Goal: Information Seeking & Learning: Find specific fact

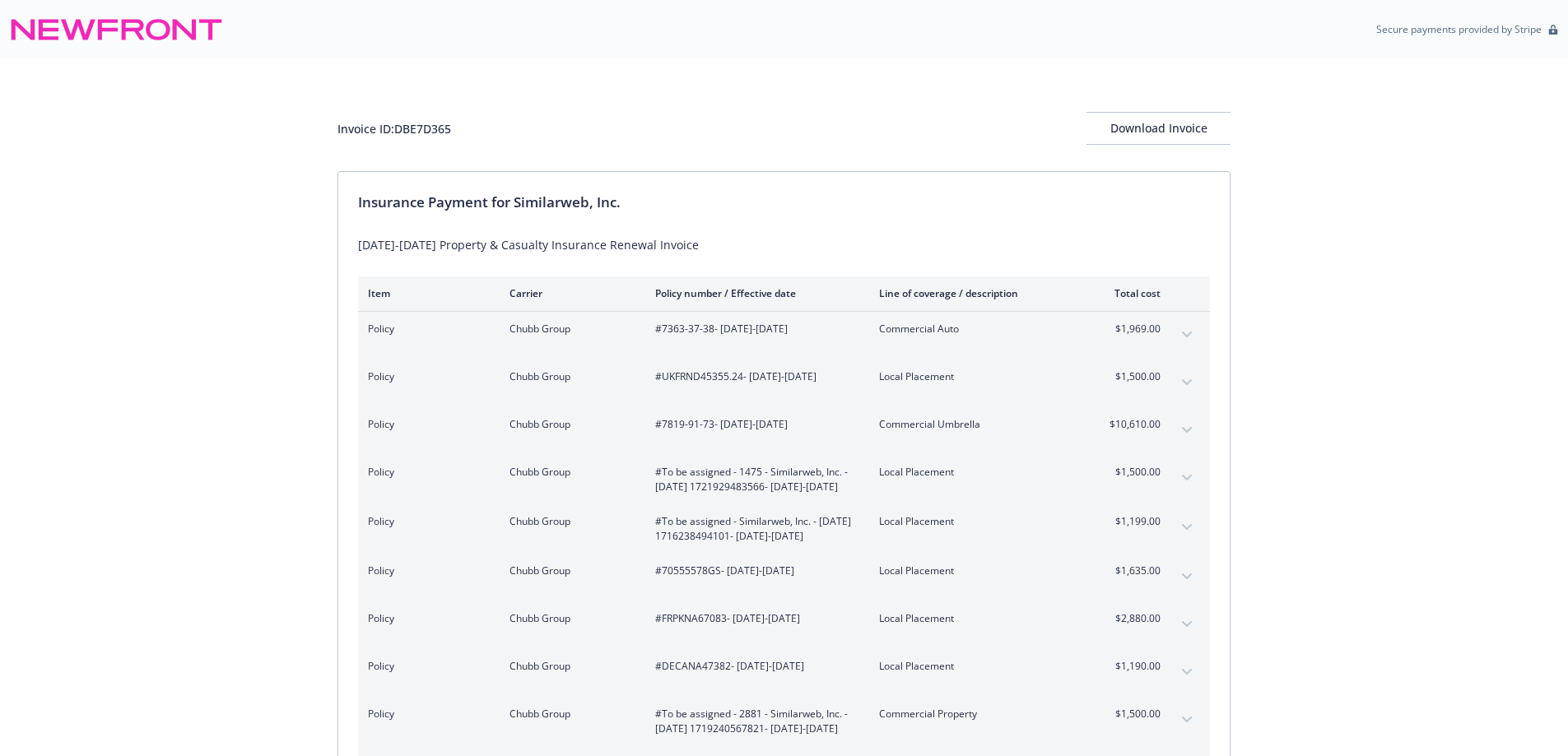
click at [1331, 453] on div "Invoice ID: DBE7D365 Download Invoice Insurance Payment for Similarweb, Inc. 20…" at bounding box center [784, 668] width 1568 height 1219
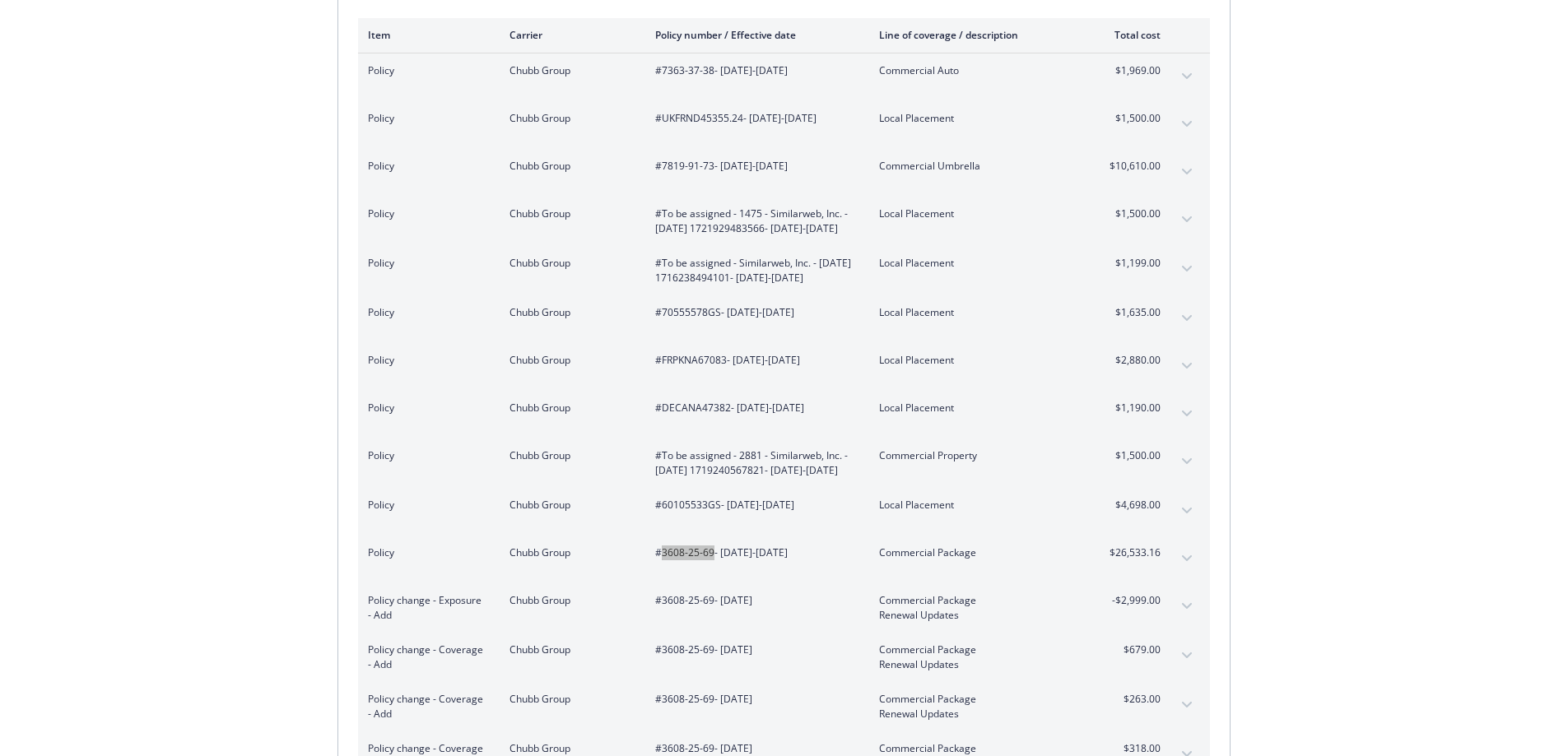
scroll to position [232, 0]
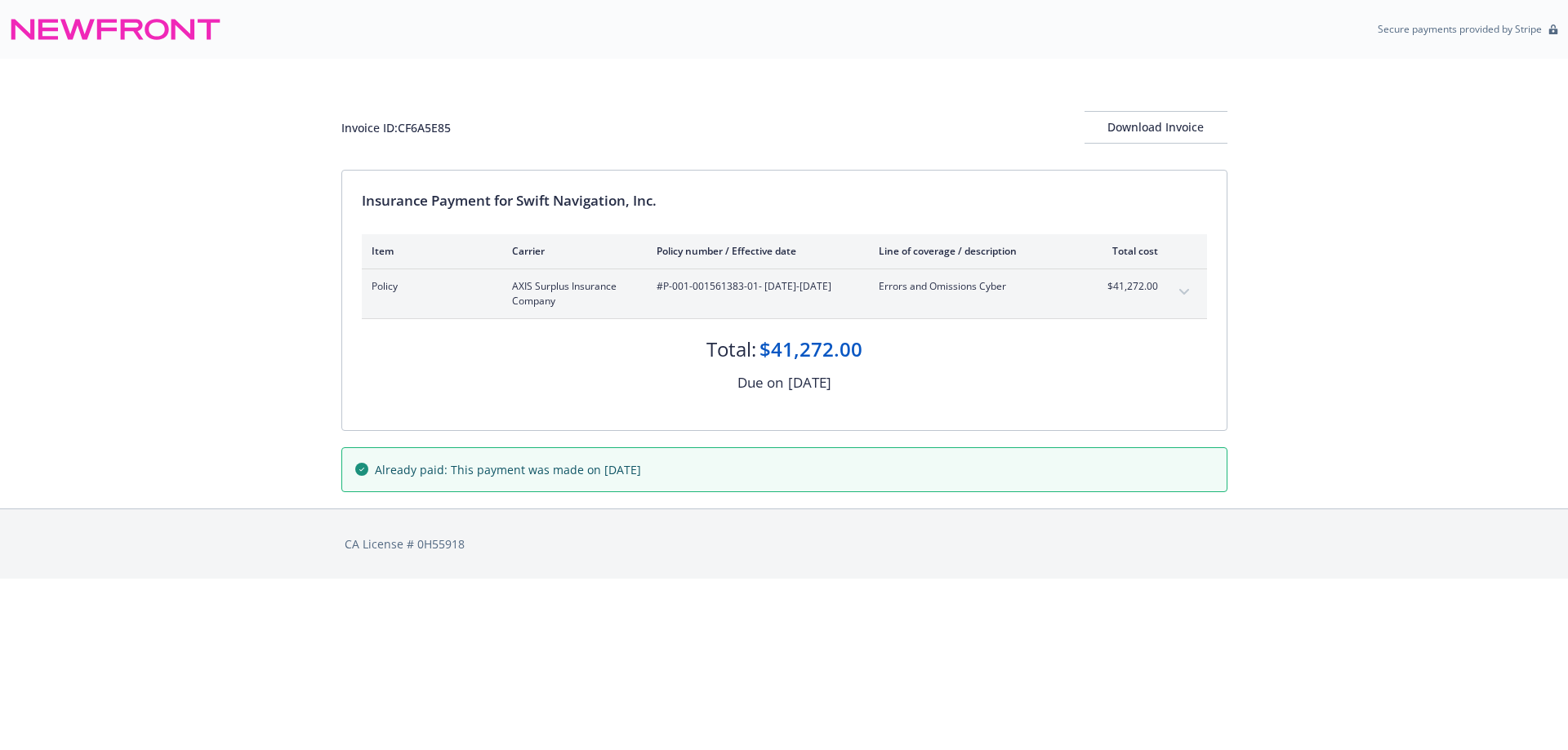
click at [1180, 292] on icon "expand content" at bounding box center [1184, 292] width 10 height 6
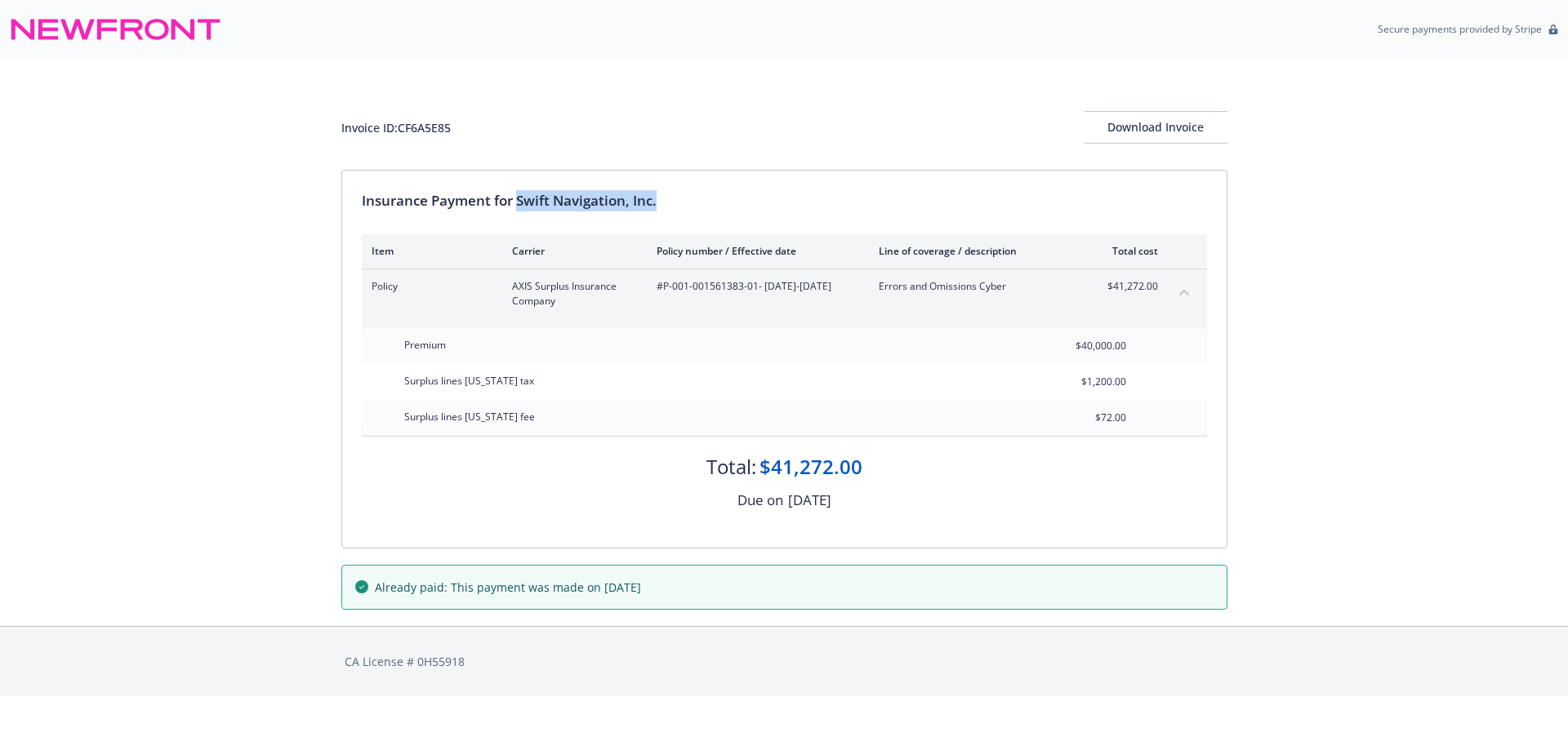
drag, startPoint x: 520, startPoint y: 200, endPoint x: 698, endPoint y: 203, distance: 178.0
click at [695, 202] on div "Insurance Payment for Swift Navigation, Inc." at bounding box center [785, 201] width 845 height 21
copy div "Swift Navigation, Inc."
drag, startPoint x: 664, startPoint y: 290, endPoint x: 755, endPoint y: 290, distance: 91.0
click at [755, 290] on span "#P-001-001561383-01 - 02/28/2025-02/28/2026" at bounding box center [755, 287] width 196 height 15
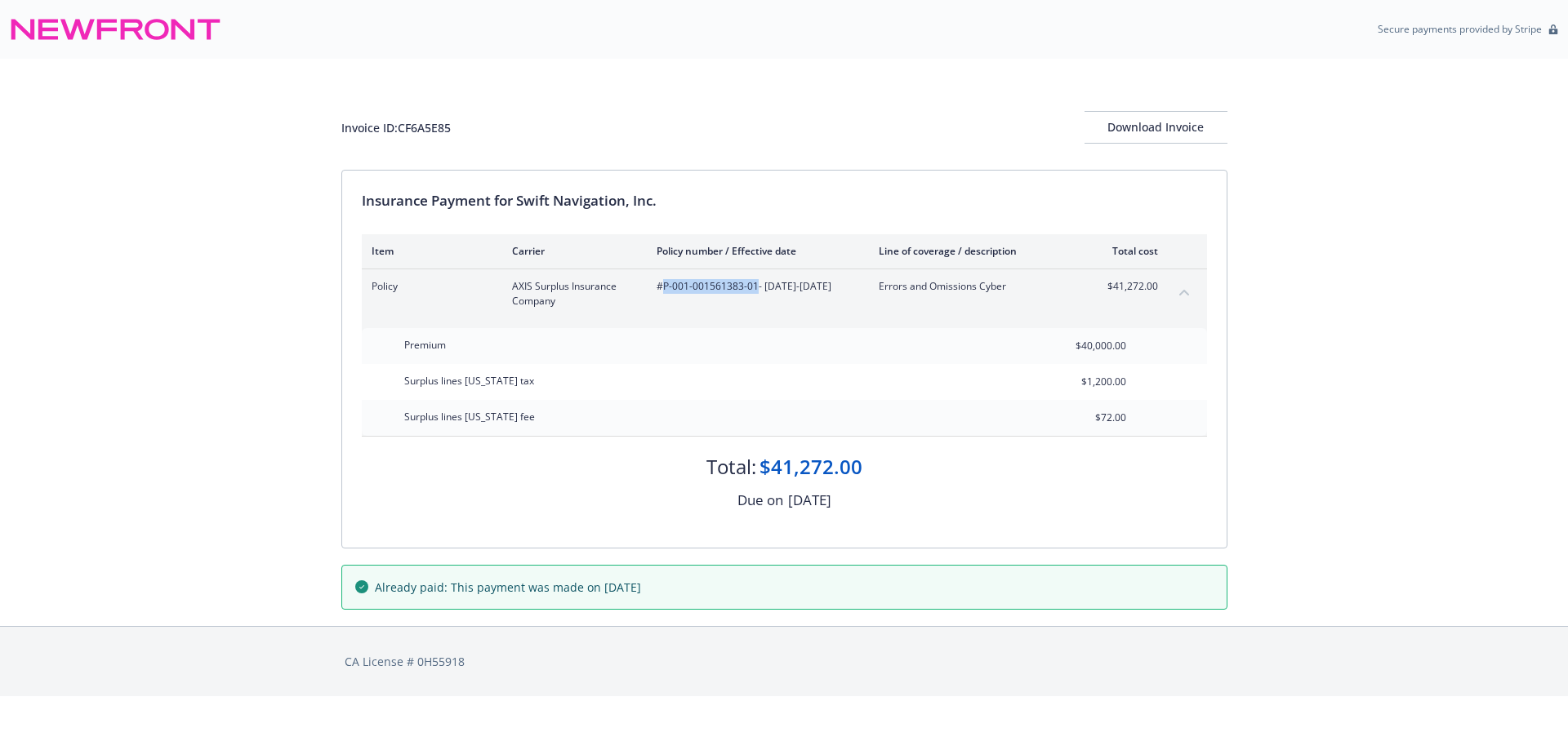
copy span "P-001-001561383-01"
click at [438, 124] on div "Invoice ID: CF6A5E85" at bounding box center [396, 127] width 109 height 17
click at [438, 123] on div "Invoice ID: CF6A5E85" at bounding box center [396, 127] width 109 height 17
copy div "CF6A5E85"
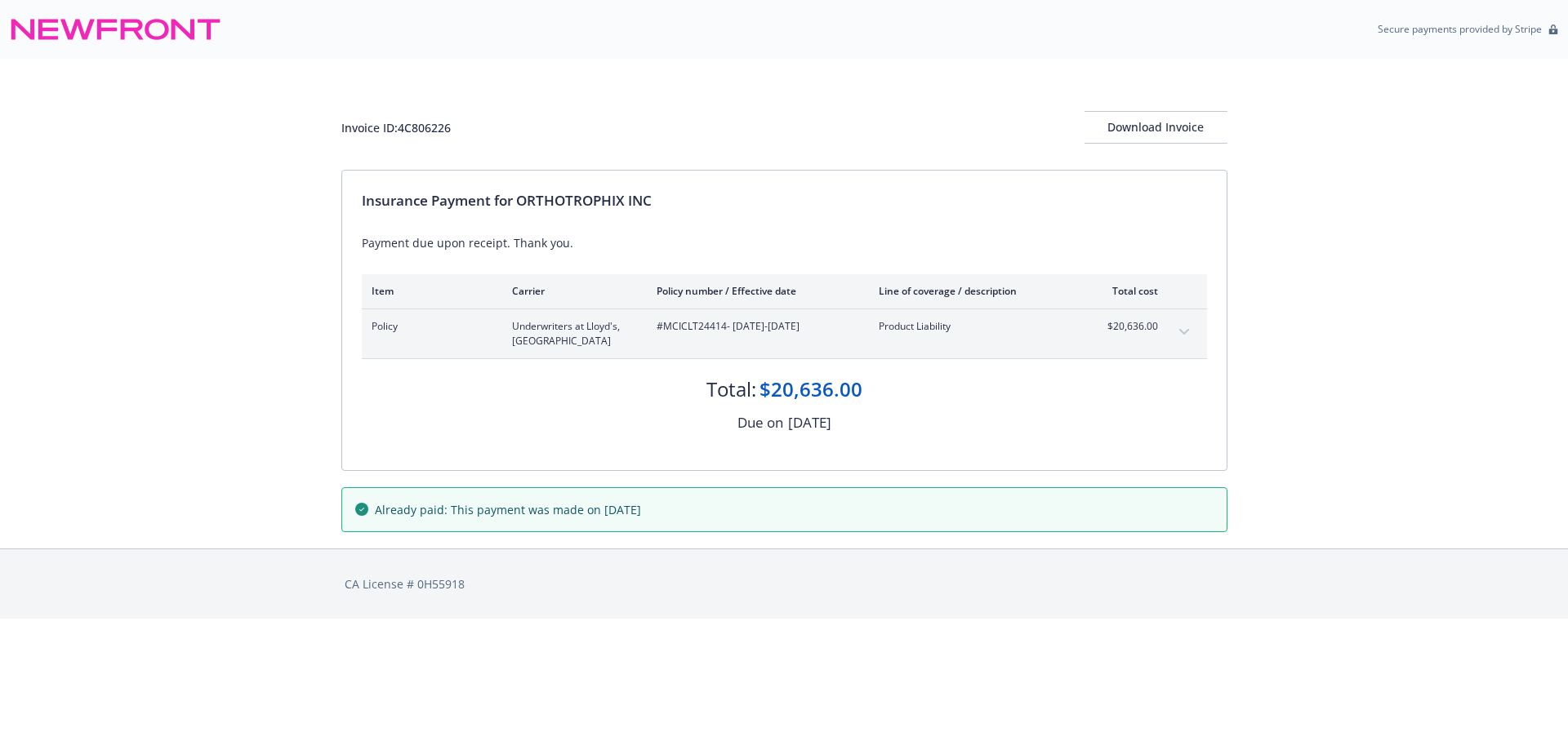
click at [1185, 331] on icon "expand content" at bounding box center [1184, 332] width 10 height 6
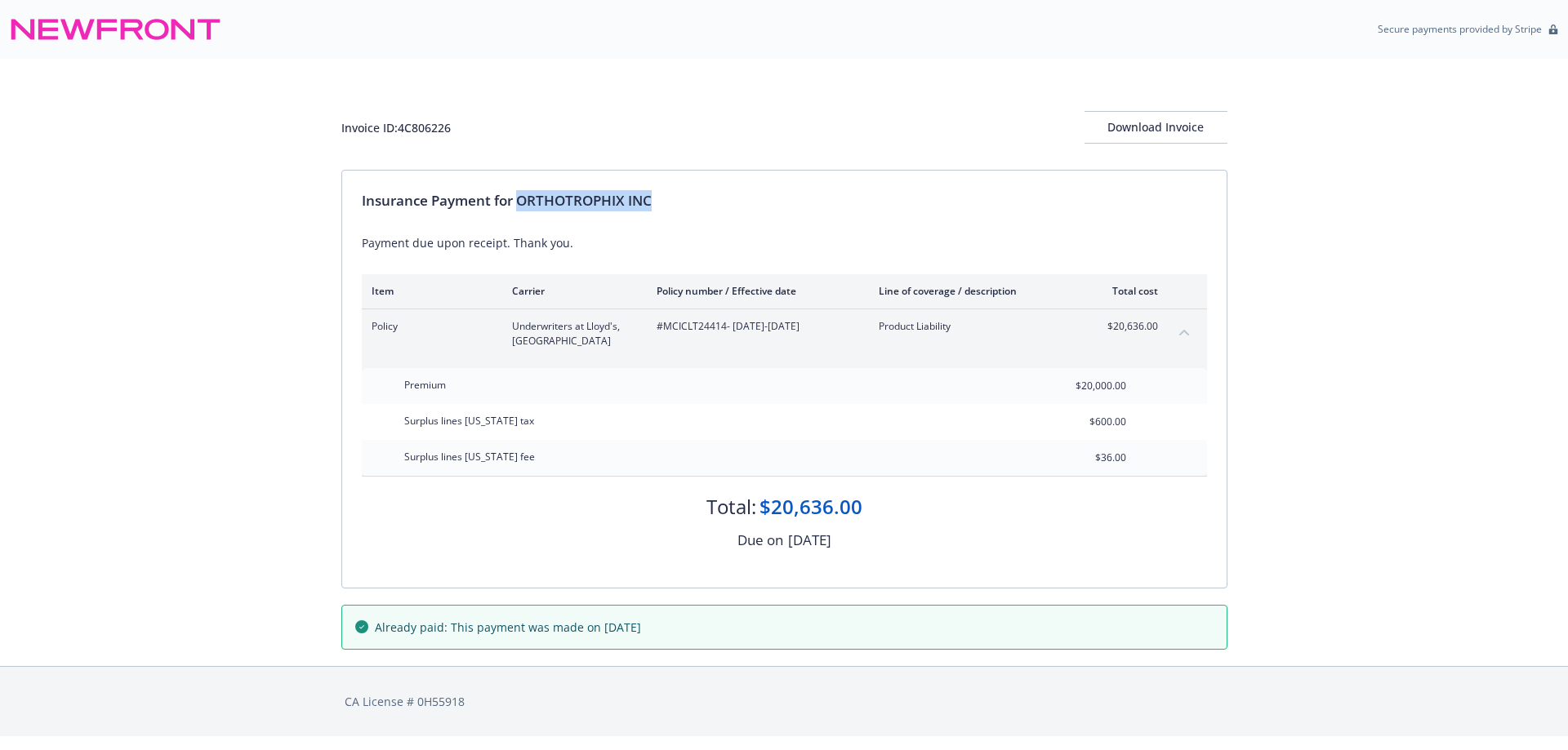
drag, startPoint x: 521, startPoint y: 201, endPoint x: 661, endPoint y: 192, distance: 140.3
click at [661, 192] on div "Insurance Payment for ORTHOTROPHIX INC" at bounding box center [785, 201] width 845 height 21
copy div "ORTHOTROPHIX INC"
click at [699, 326] on span "#MCICLT24414 - 04/21/2025-04/21/2026" at bounding box center [755, 327] width 196 height 15
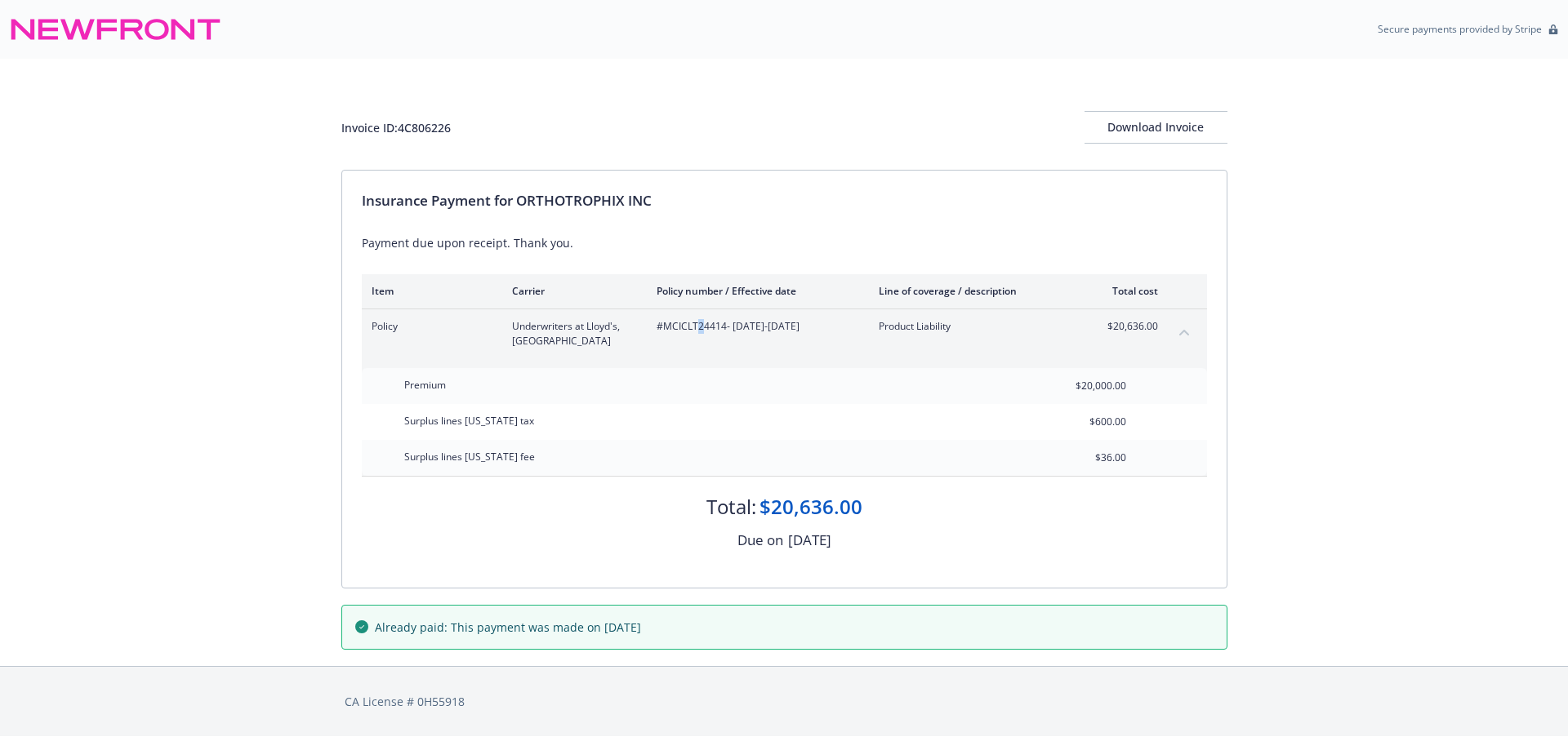
copy span "2"
click at [680, 328] on span "#MCICLT24414 - 04/21/2025-04/21/2026" at bounding box center [755, 327] width 196 height 15
copy span "MCICLT24414"
click at [424, 133] on div "Invoice ID: 4C806226" at bounding box center [396, 127] width 109 height 17
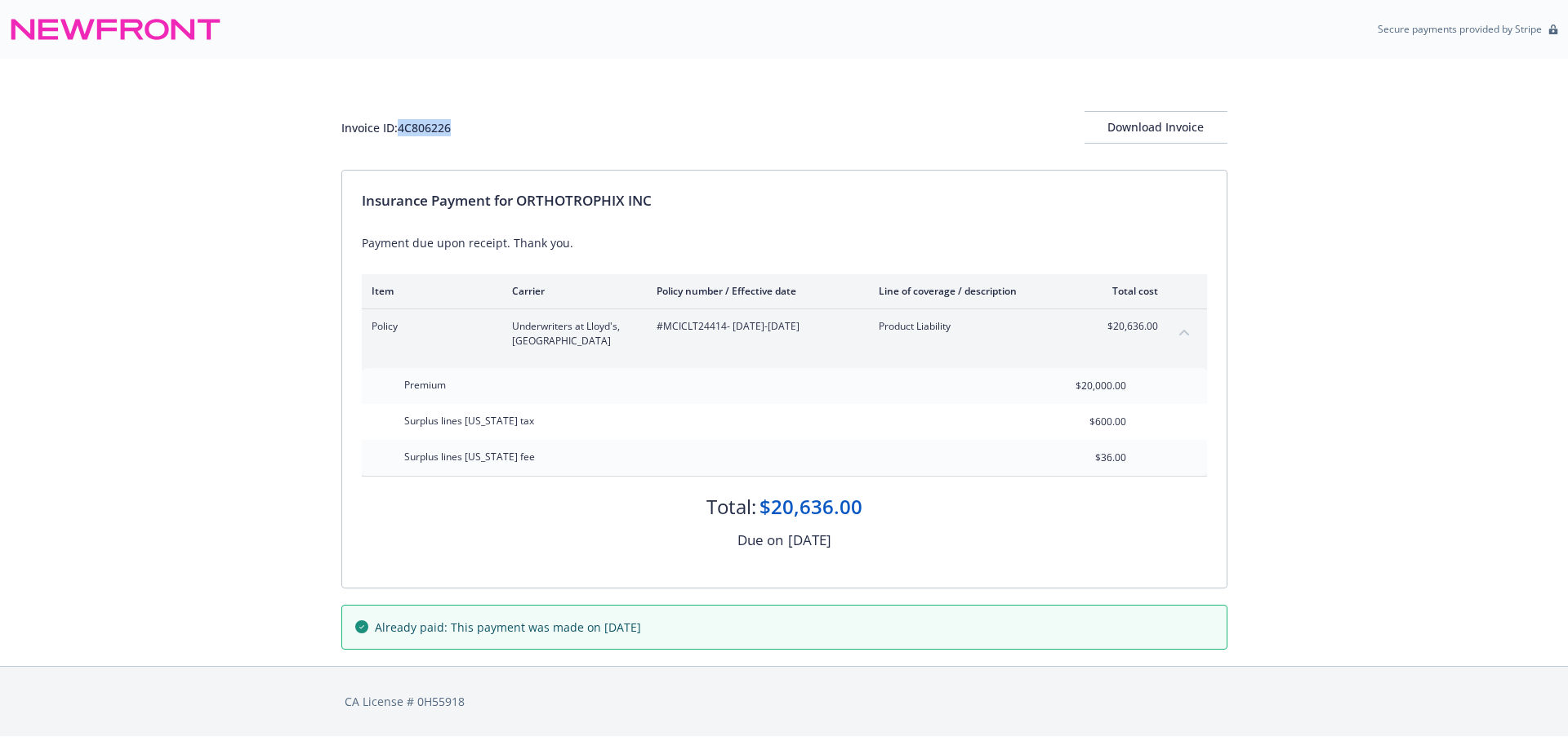
click at [424, 133] on div "Invoice ID: 4C806226" at bounding box center [396, 127] width 109 height 17
copy div "4C806226"
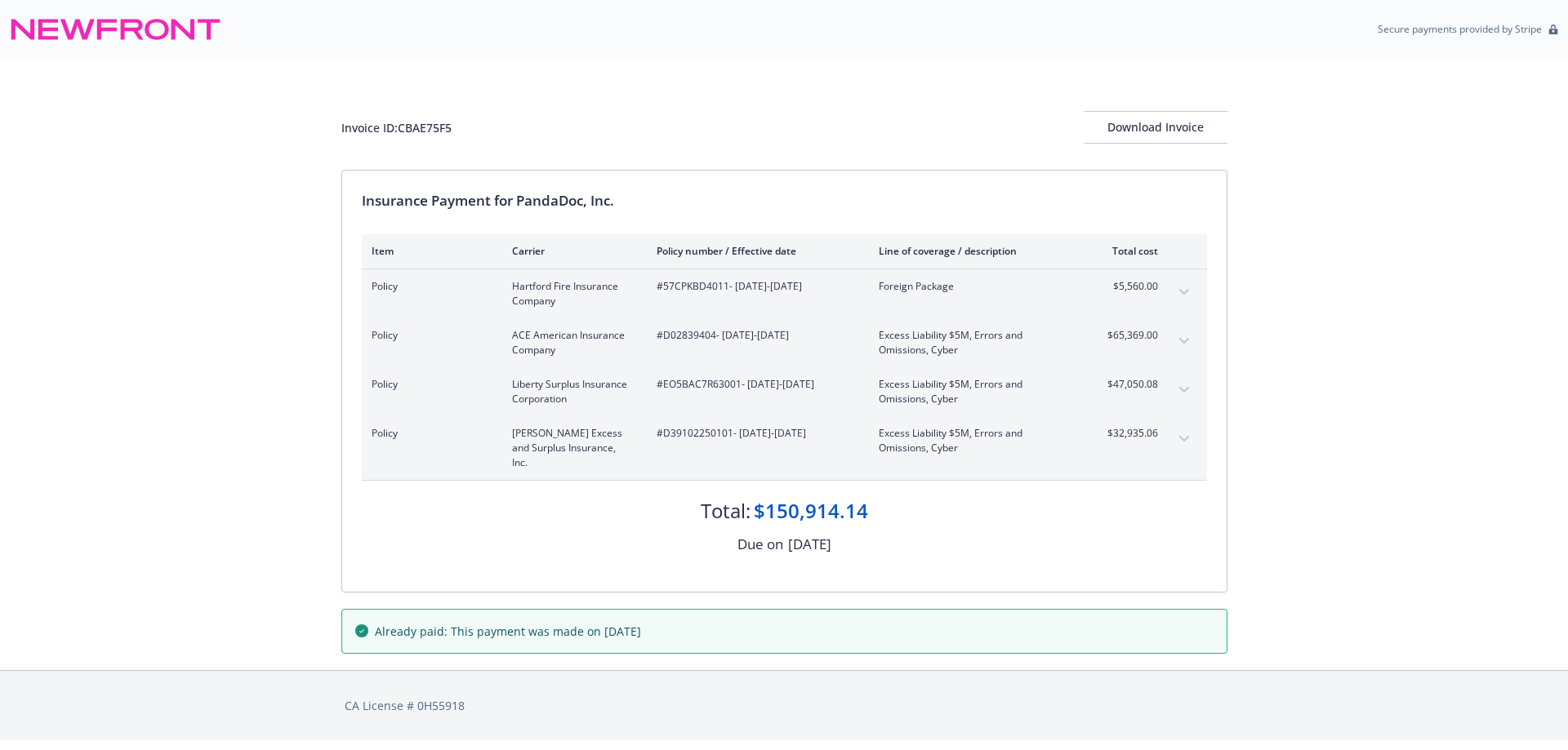
click at [1182, 391] on icon "expand content" at bounding box center [1184, 390] width 10 height 6
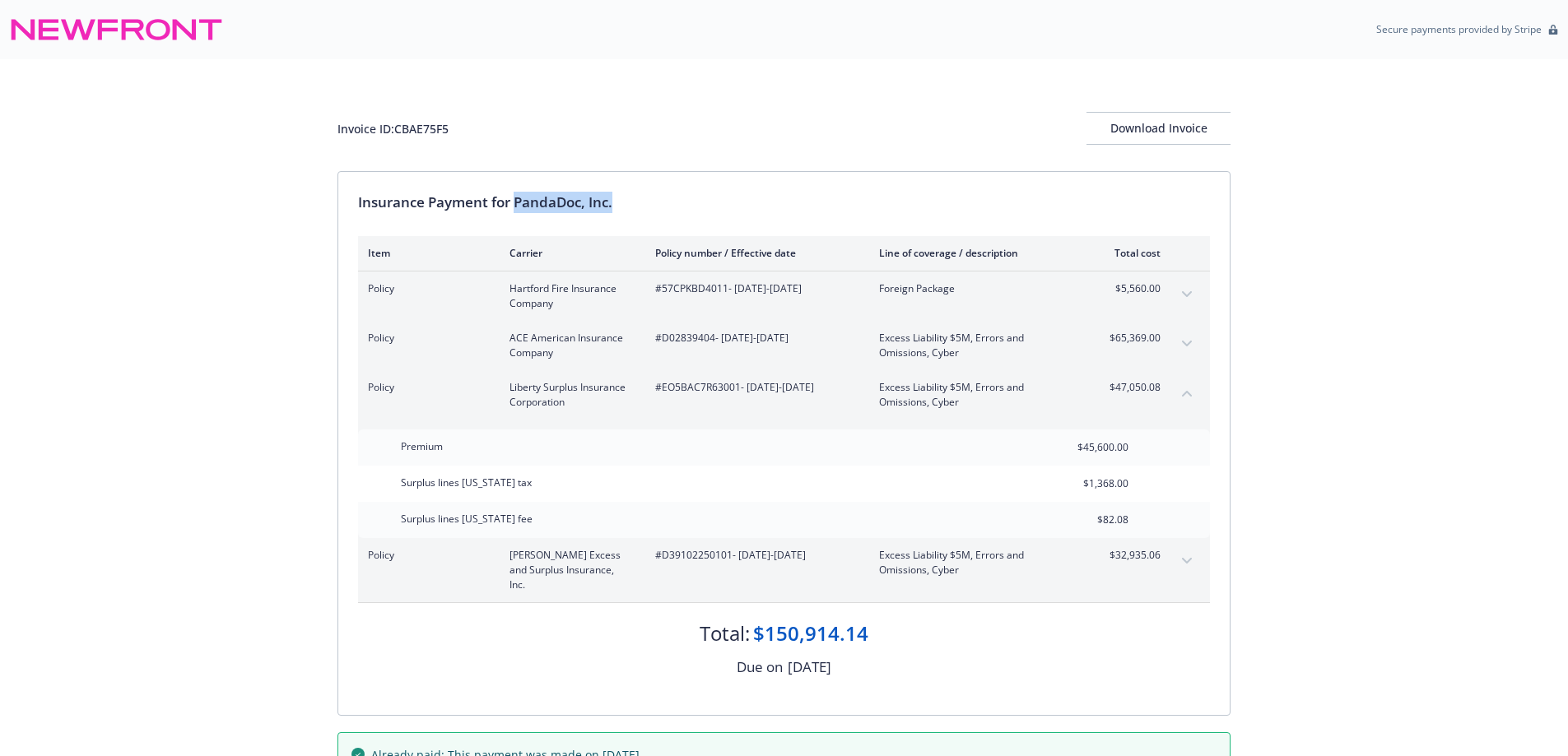
drag, startPoint x: 519, startPoint y: 201, endPoint x: 664, endPoint y: 200, distance: 145.0
click at [664, 200] on div "Insurance Payment for PandaDoc, Inc." at bounding box center [784, 202] width 852 height 21
click at [677, 386] on span "#EO5BAC7R63001 - [DATE]-[DATE]" at bounding box center [754, 387] width 198 height 15
drag, startPoint x: 677, startPoint y: 386, endPoint x: 584, endPoint y: 405, distance: 94.9
click at [677, 386] on span "#EO5BAC7R63001 - [DATE]-[DATE]" at bounding box center [754, 387] width 198 height 15
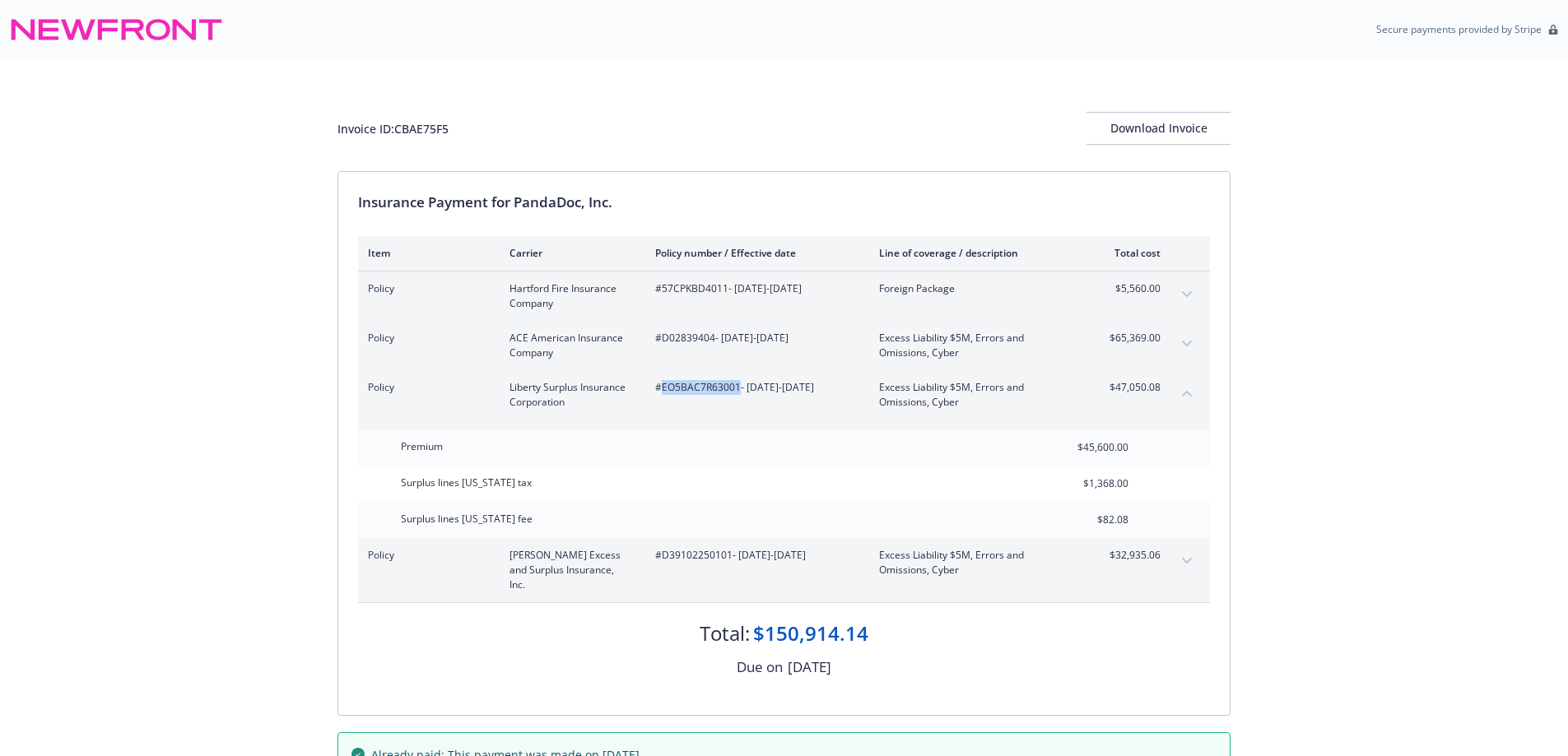
copy span "EO5BAC7R63001"
click at [429, 129] on div "Invoice ID: CBAE75F5" at bounding box center [393, 128] width 111 height 17
copy div "CBAE75F5"
